Goal: Navigation & Orientation: Find specific page/section

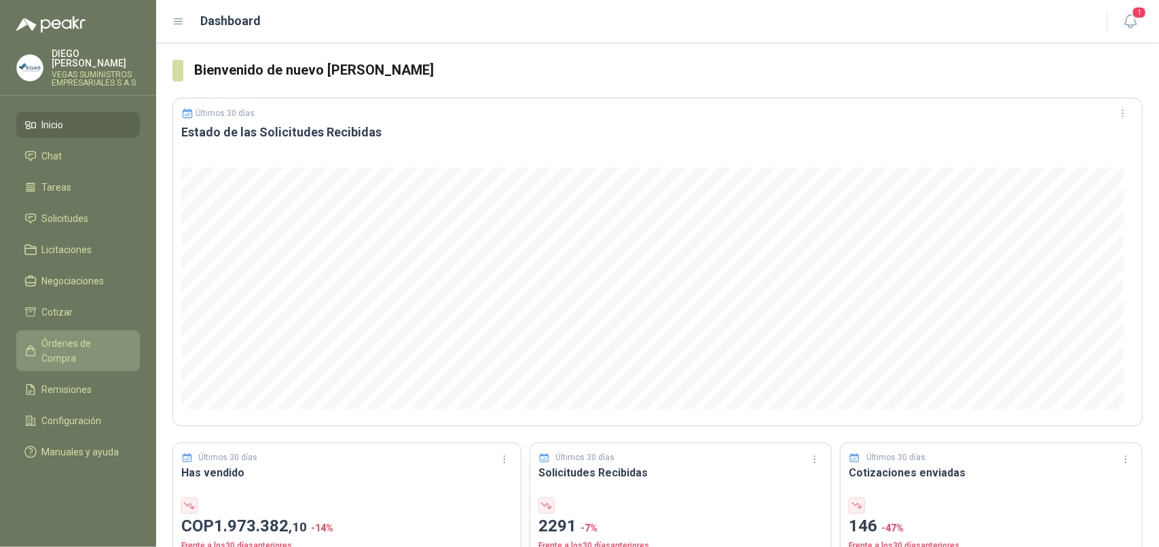
click at [69, 336] on span "Órdenes de Compra" at bounding box center [84, 351] width 85 height 30
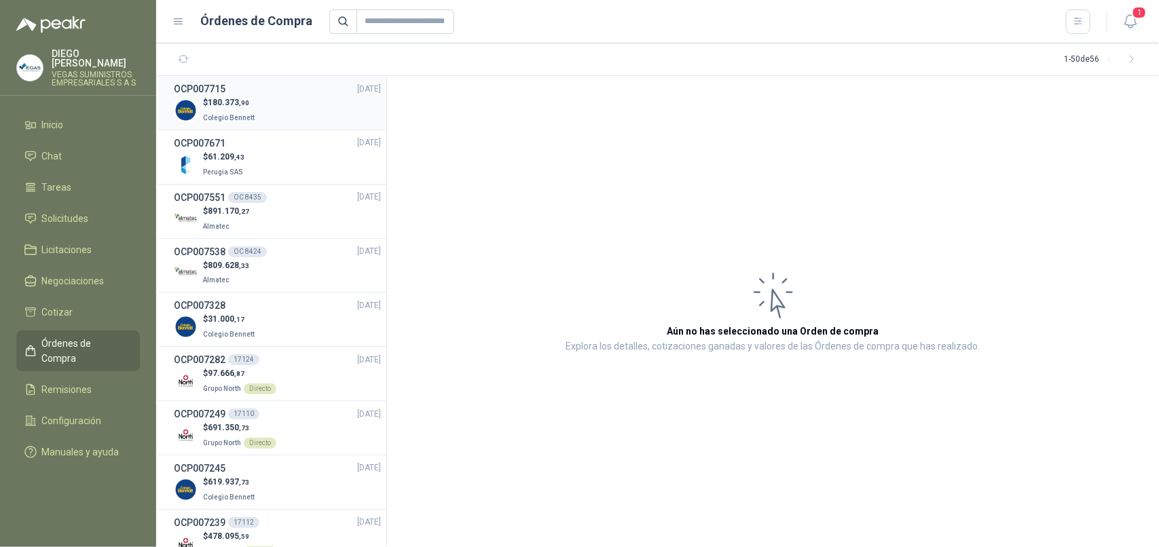
click at [303, 98] on div "$ 180.373 ,90 Colegio [PERSON_NAME]" at bounding box center [277, 110] width 207 height 28
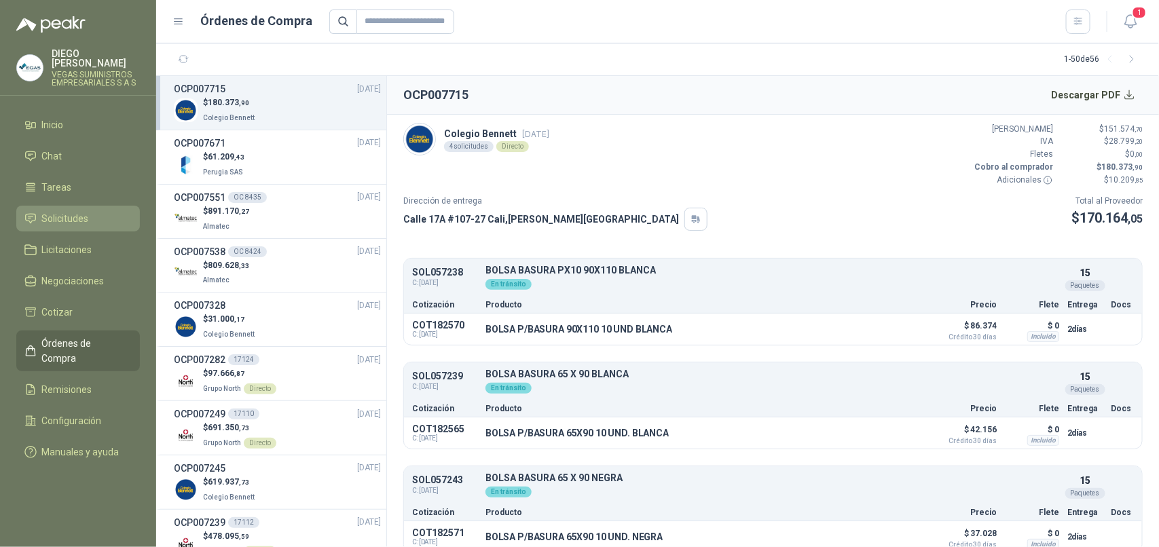
click at [95, 211] on li "Solicitudes" at bounding box center [77, 218] width 107 height 15
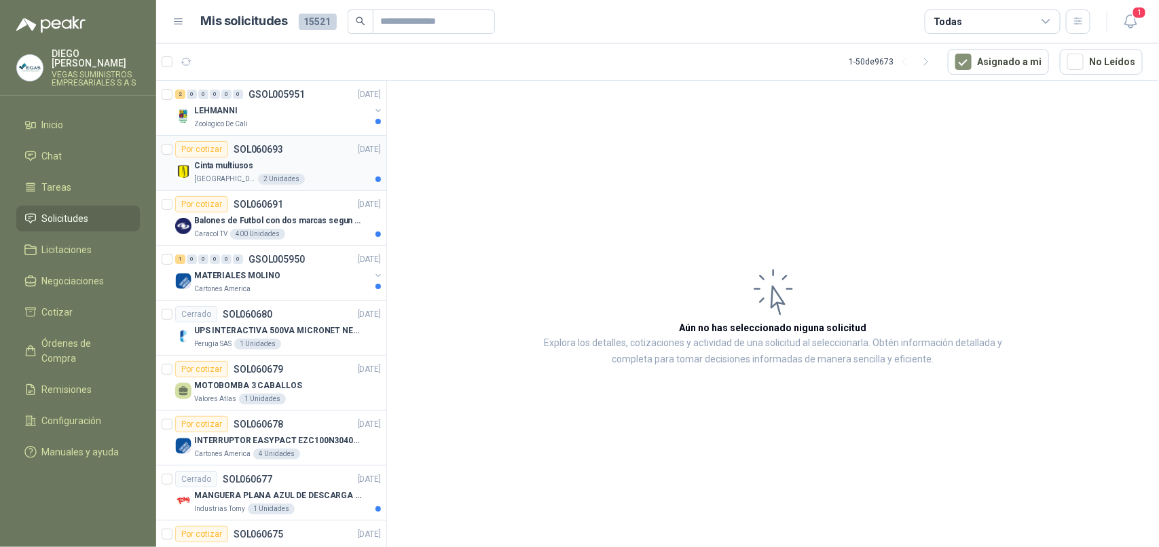
click at [217, 179] on p "[GEOGRAPHIC_DATA]" at bounding box center [224, 179] width 61 height 11
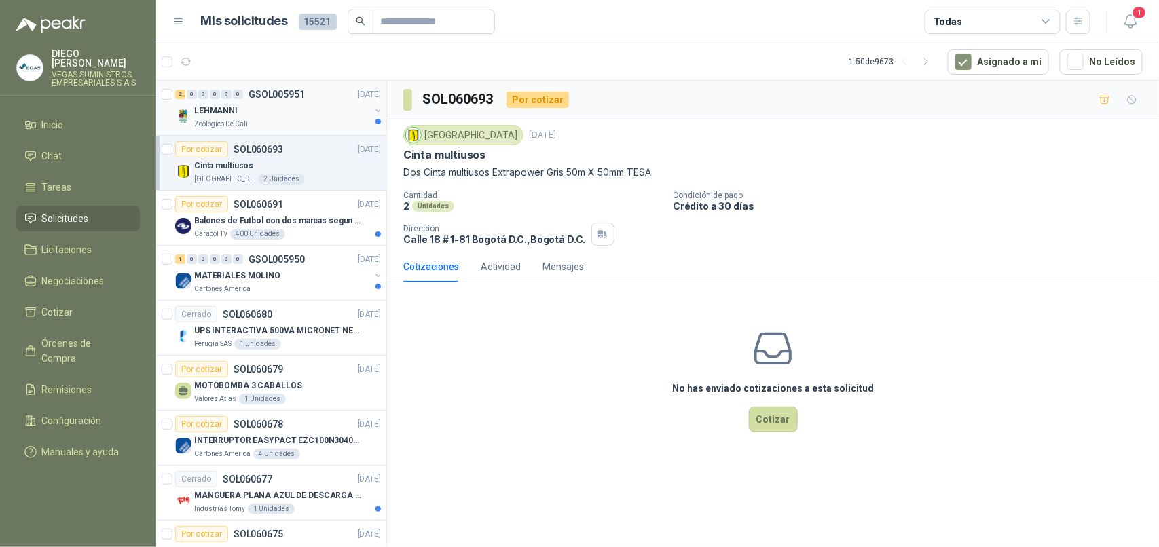
click at [266, 124] on div "Zoologico De Cali" at bounding box center [282, 124] width 176 height 11
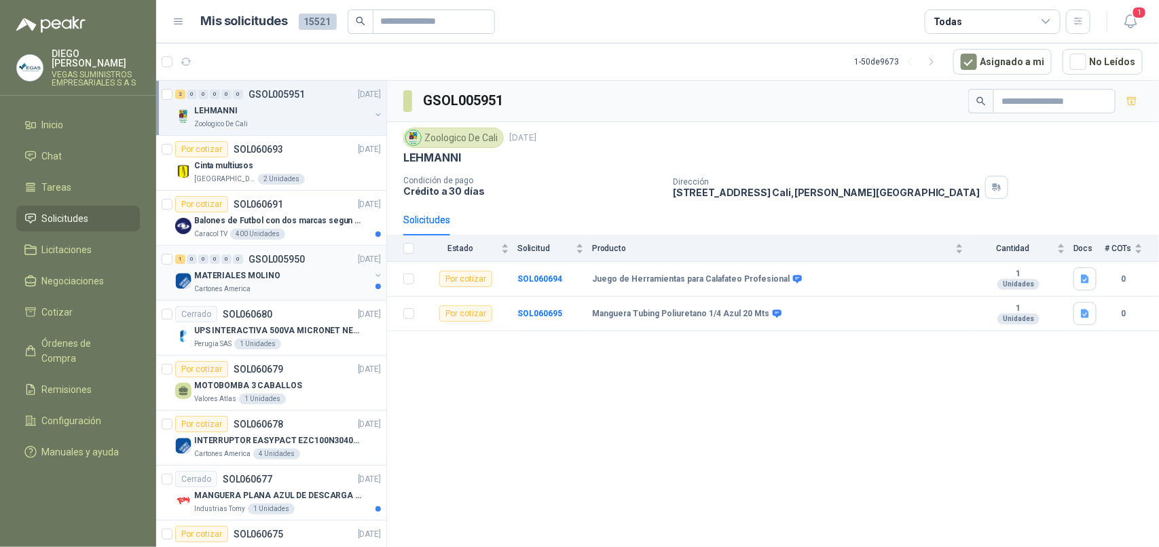
click at [290, 292] on div "Cartones America" at bounding box center [282, 289] width 176 height 11
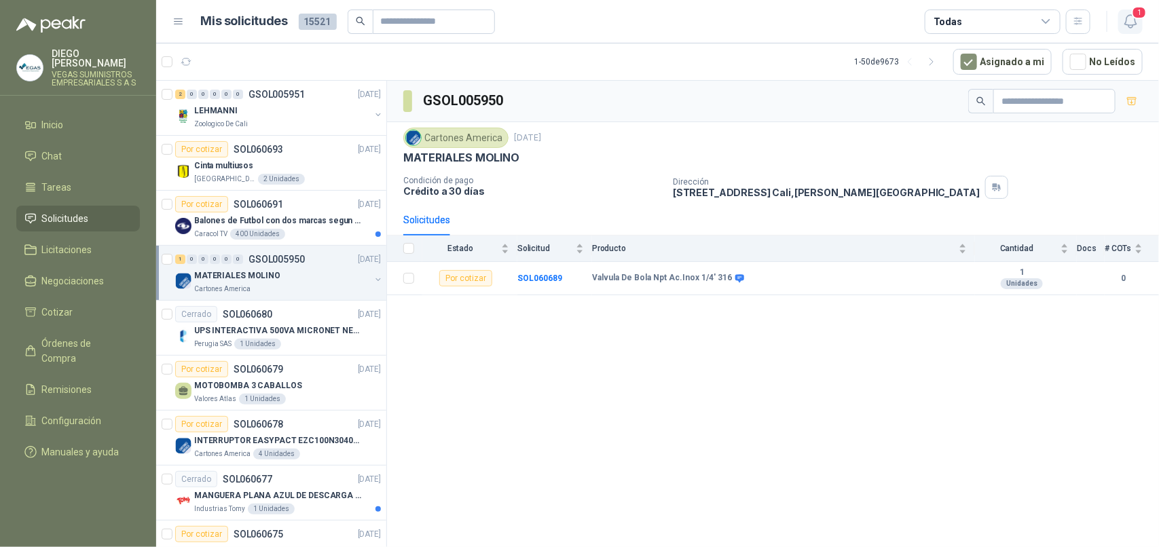
click at [1127, 14] on icon "button" at bounding box center [1130, 21] width 17 height 17
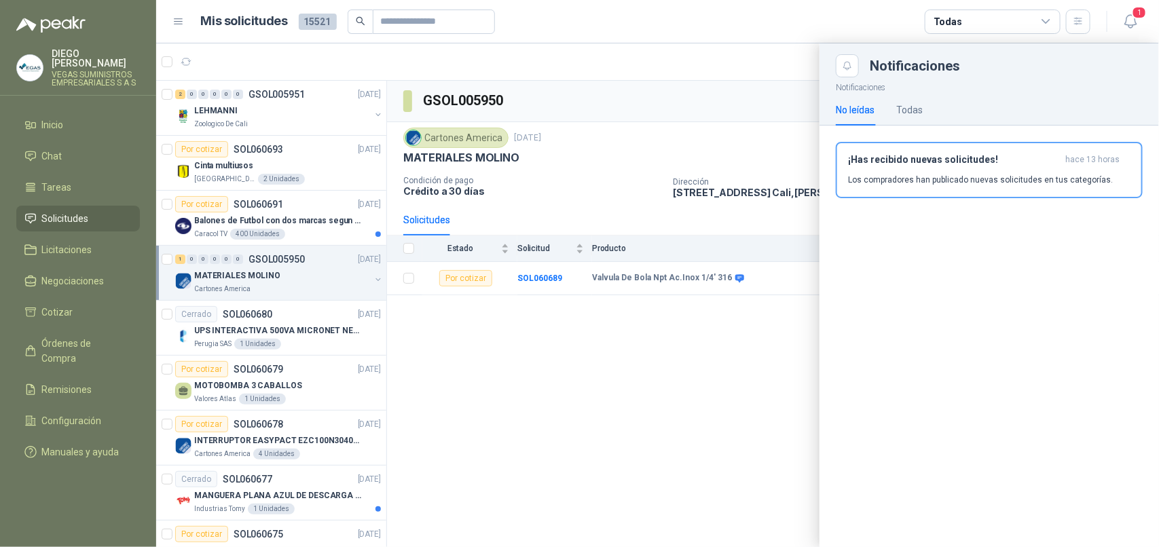
click at [934, 160] on h3 "¡Has recibido nuevas solicitudes!" at bounding box center [954, 160] width 212 height 12
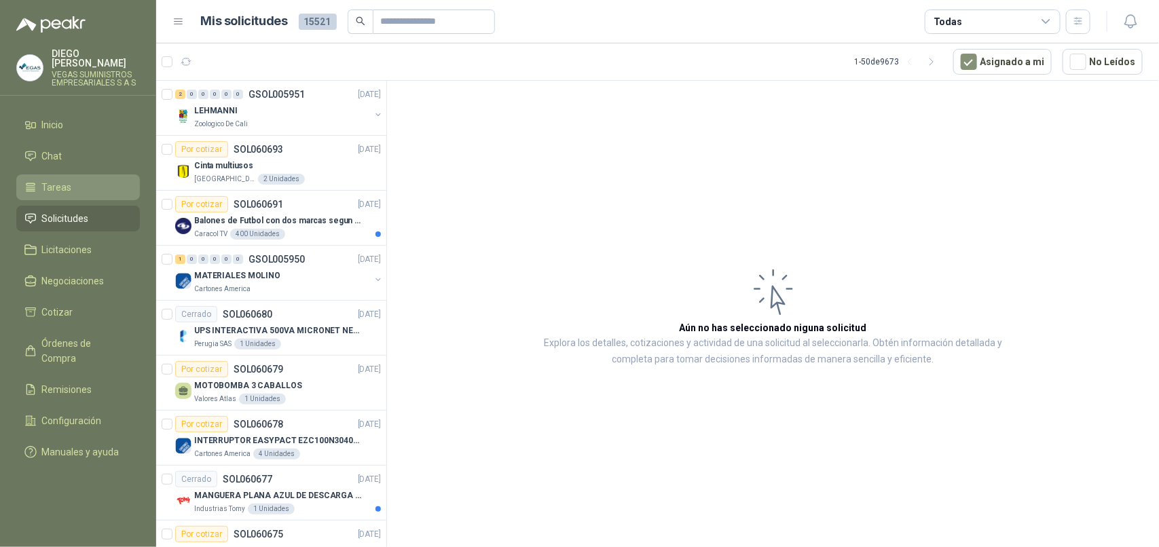
click at [79, 180] on li "Tareas" at bounding box center [77, 187] width 107 height 15
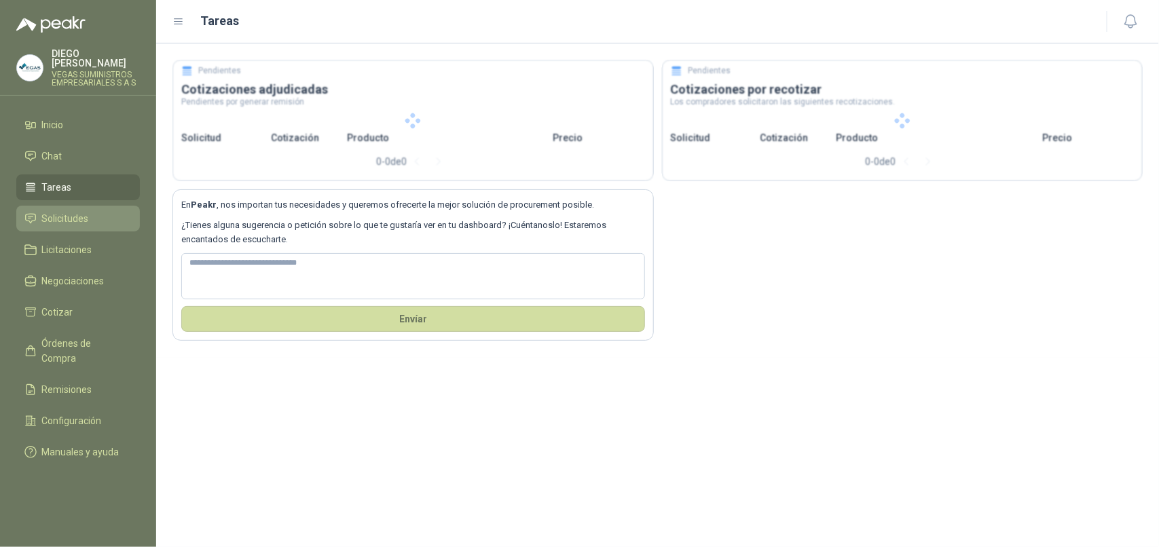
click at [90, 211] on li "Solicitudes" at bounding box center [77, 218] width 107 height 15
